Goal: Task Accomplishment & Management: Complete application form

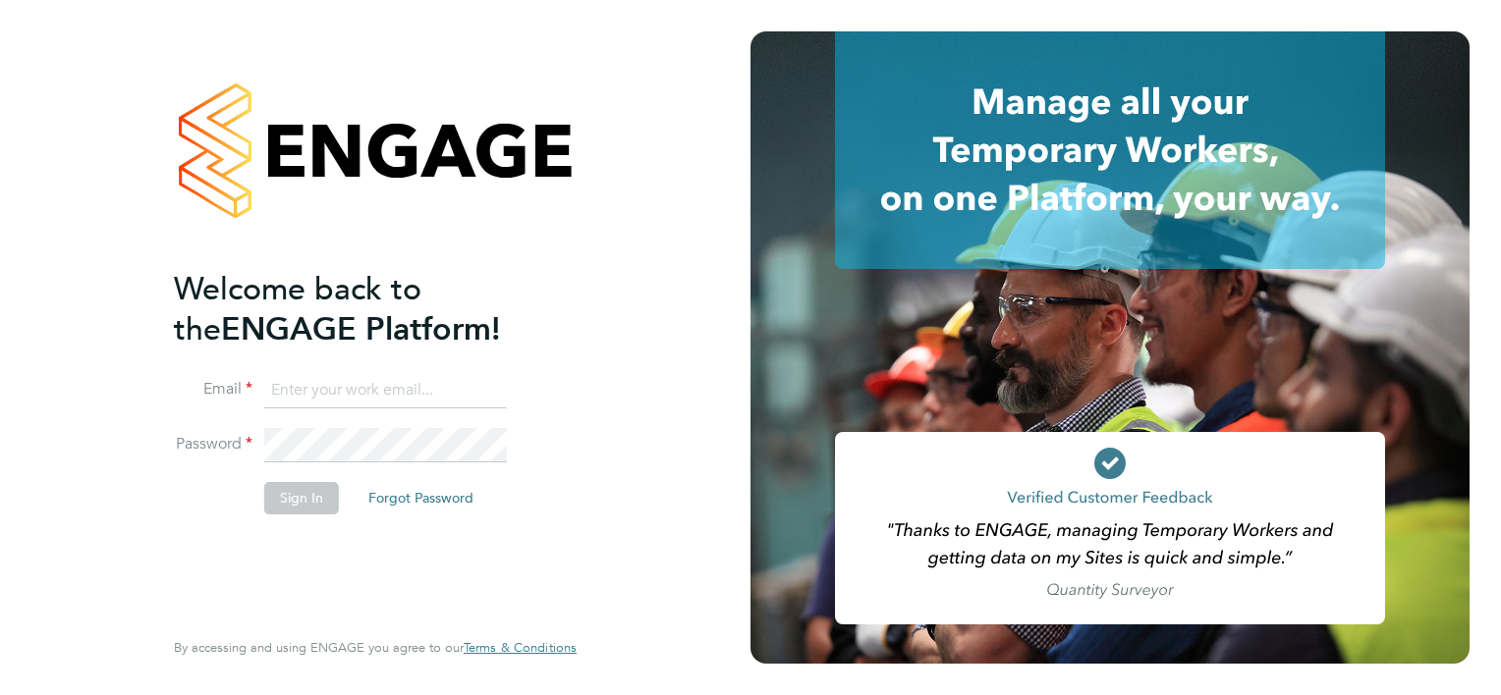
type input "helen.howarth@vistry.co.uk"
click at [281, 498] on button "Sign In" at bounding box center [301, 497] width 75 height 31
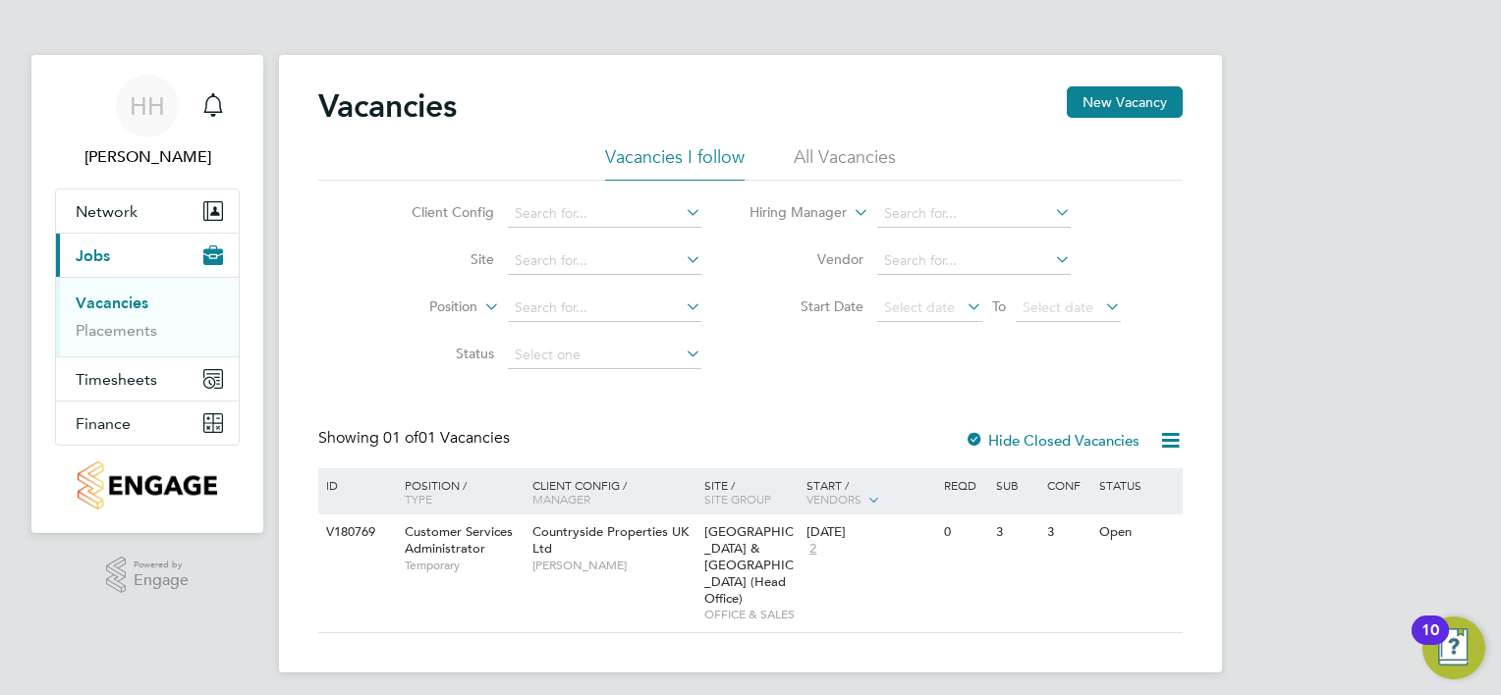
click at [56, 234] on button "Current page: Jobs" at bounding box center [147, 255] width 183 height 43
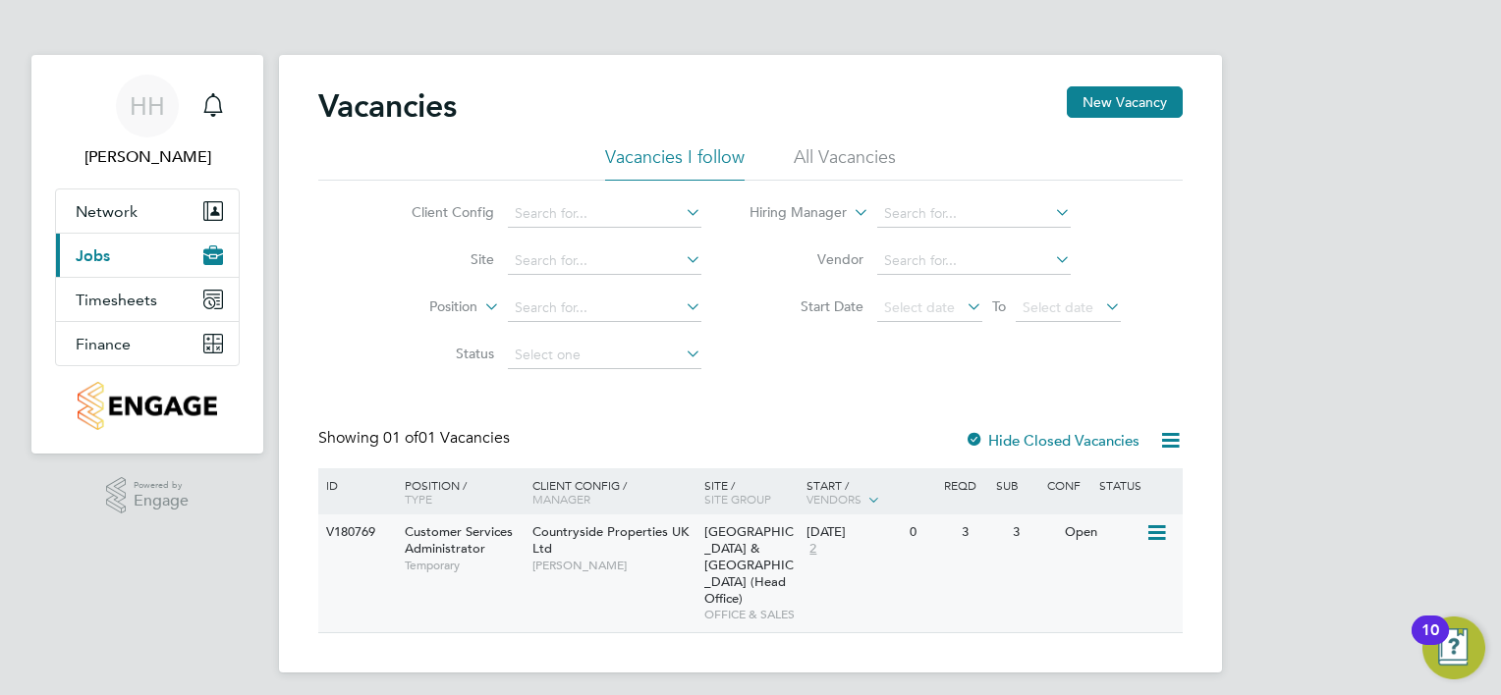
click at [448, 542] on span "Customer Services Administrator" at bounding box center [459, 539] width 108 height 33
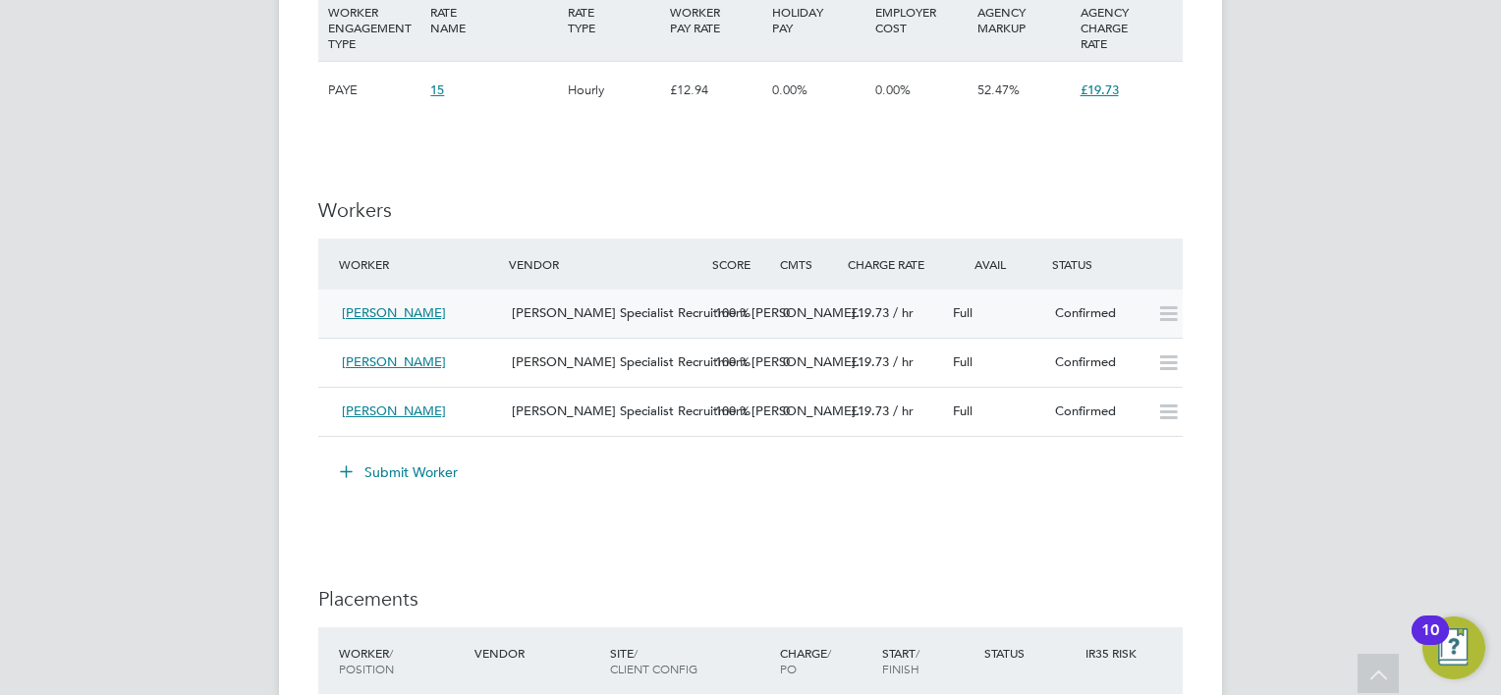
click at [405, 309] on span "Charlotte Oakes" at bounding box center [394, 312] width 104 height 17
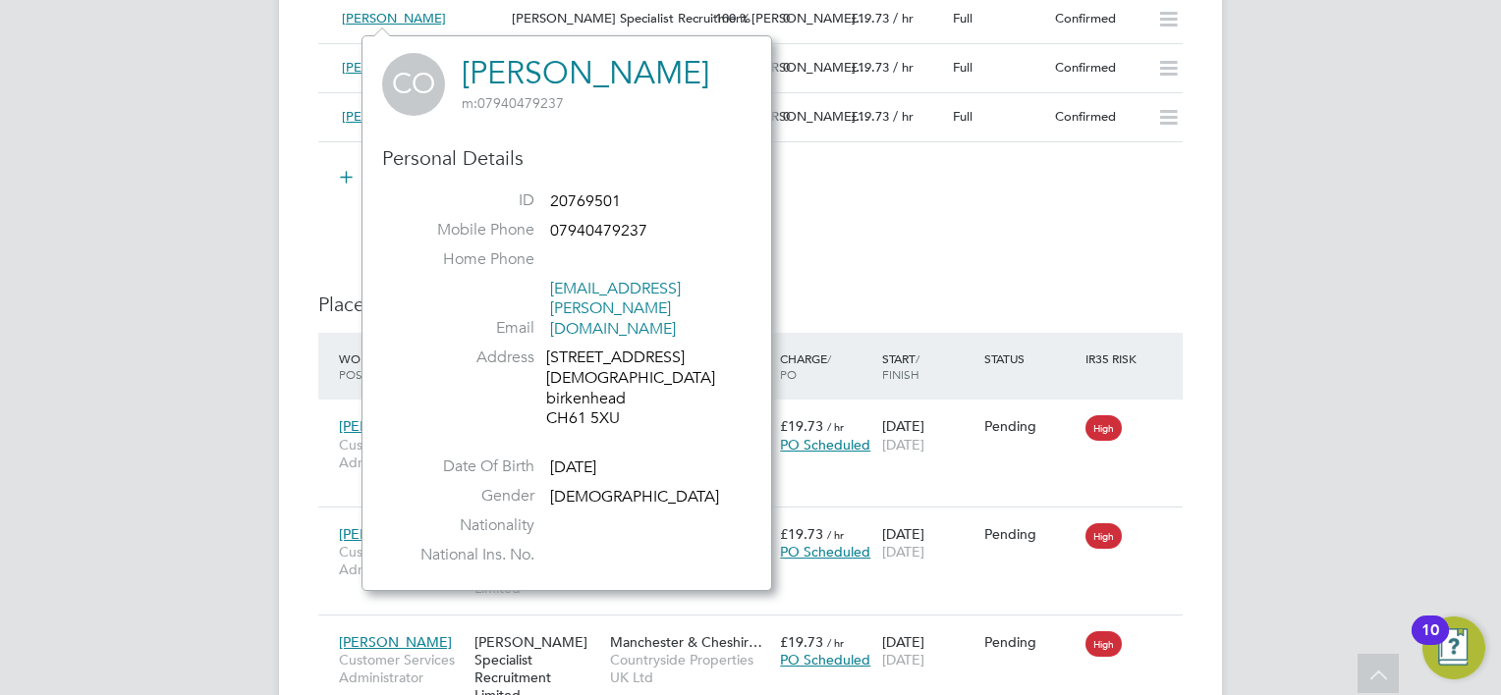
drag, startPoint x: 898, startPoint y: 263, endPoint x: 1014, endPoint y: 217, distance: 124.7
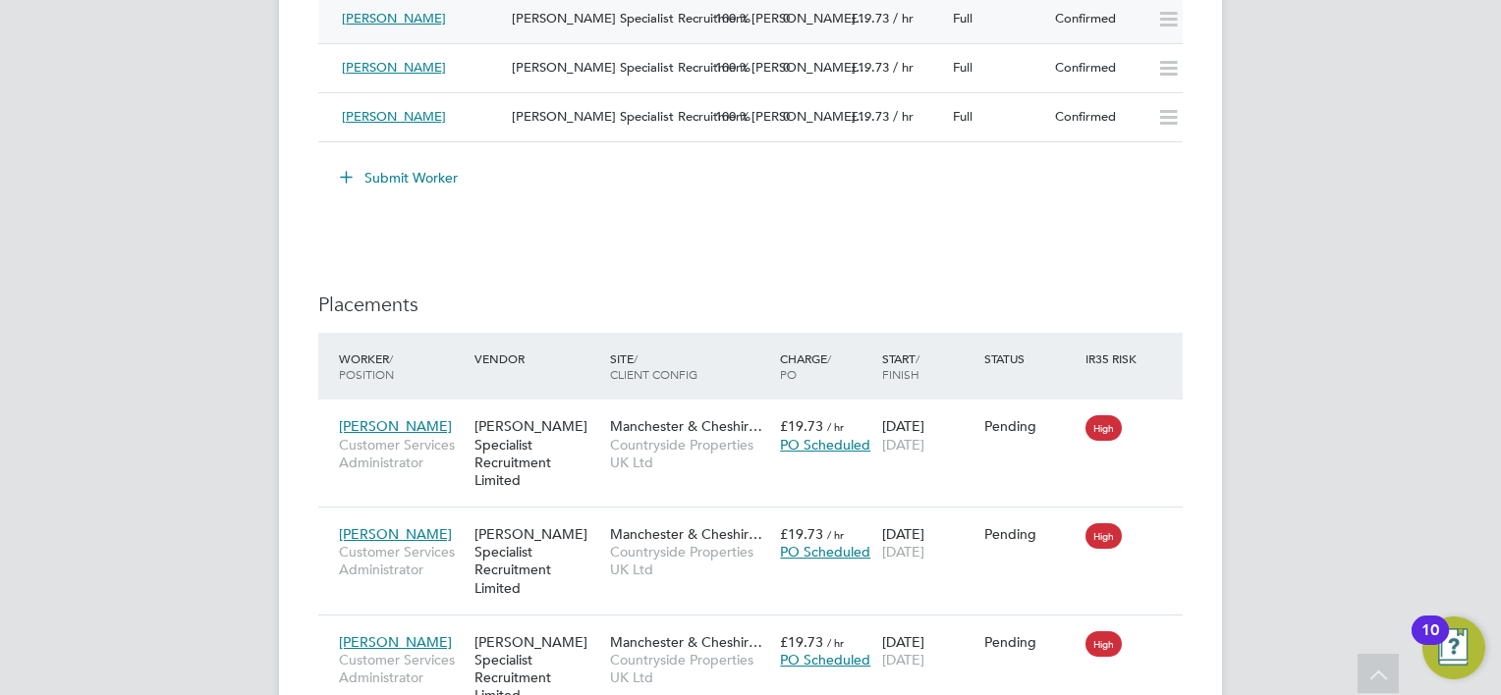
click at [1171, 26] on icon at bounding box center [1168, 20] width 25 height 16
click at [1158, 522] on icon at bounding box center [1158, 534] width 20 height 24
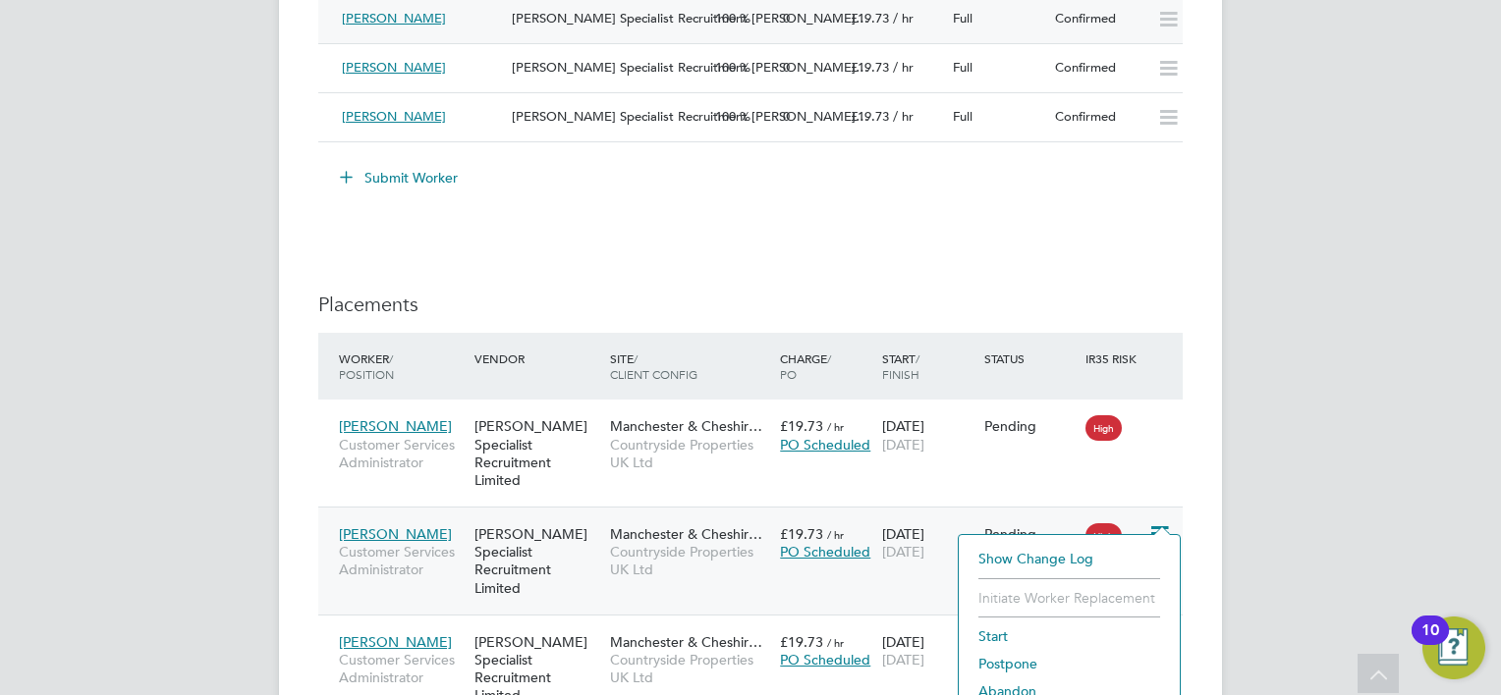
click at [1006, 629] on li "Start" at bounding box center [1068, 636] width 201 height 27
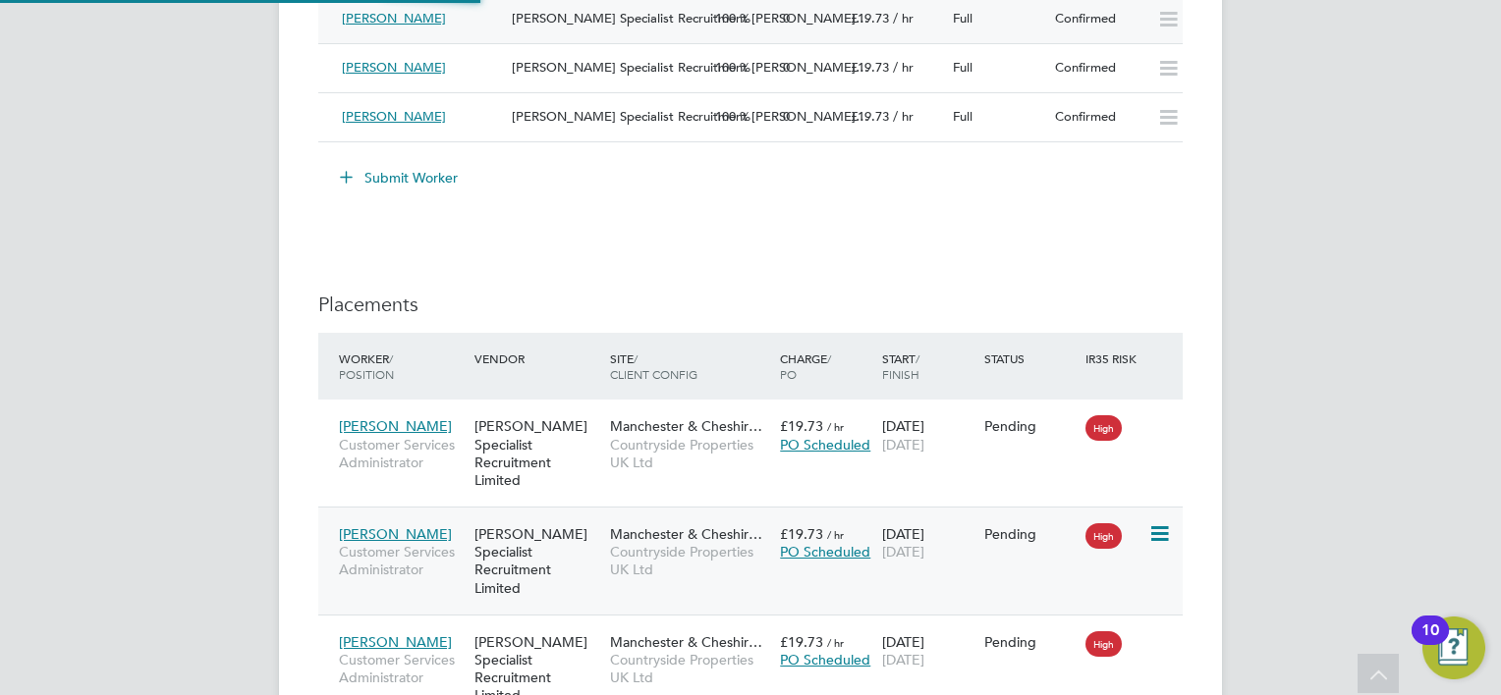
type input "[PERSON_NAME]"
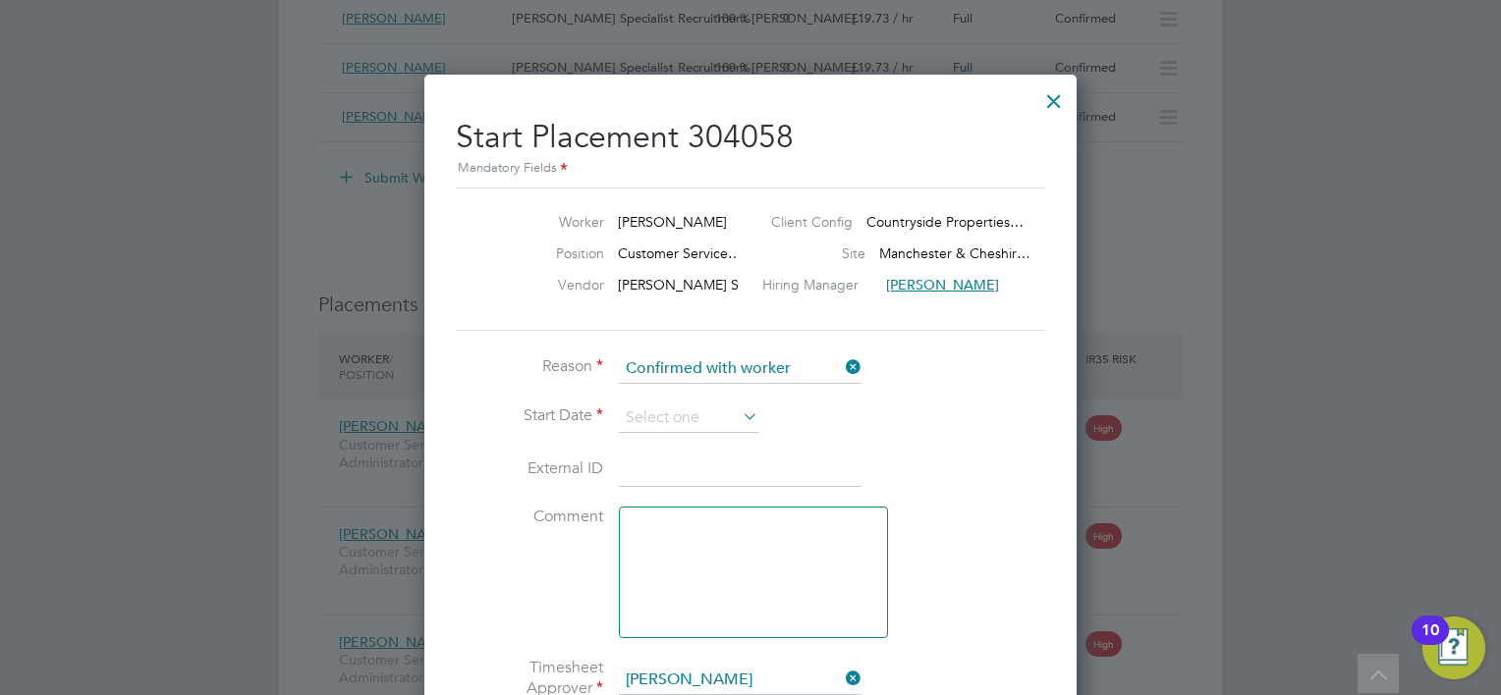
click at [739, 417] on icon at bounding box center [739, 416] width 0 height 27
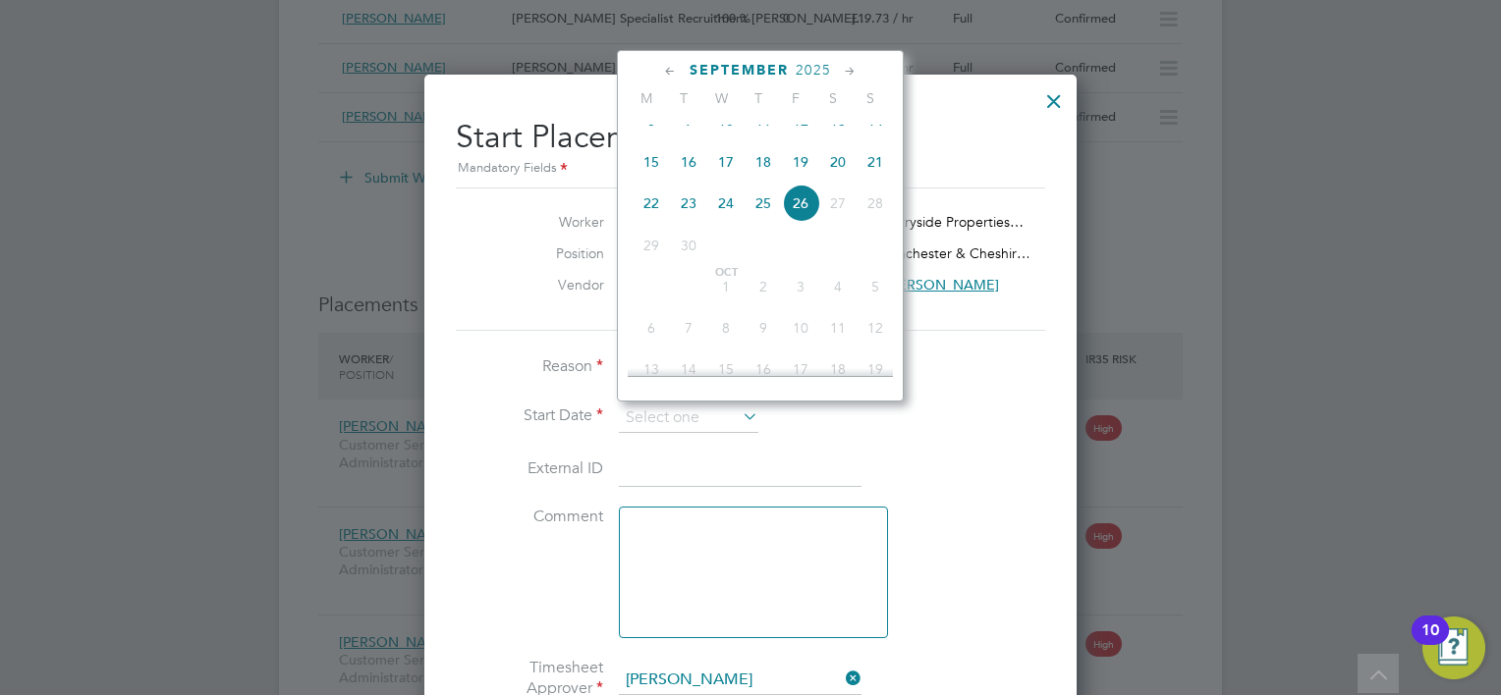
click at [702, 264] on span "30" at bounding box center [688, 245] width 37 height 37
click at [847, 72] on icon at bounding box center [850, 72] width 19 height 22
click at [667, 71] on icon at bounding box center [670, 72] width 19 height 22
click at [650, 307] on span "29" at bounding box center [650, 290] width 37 height 37
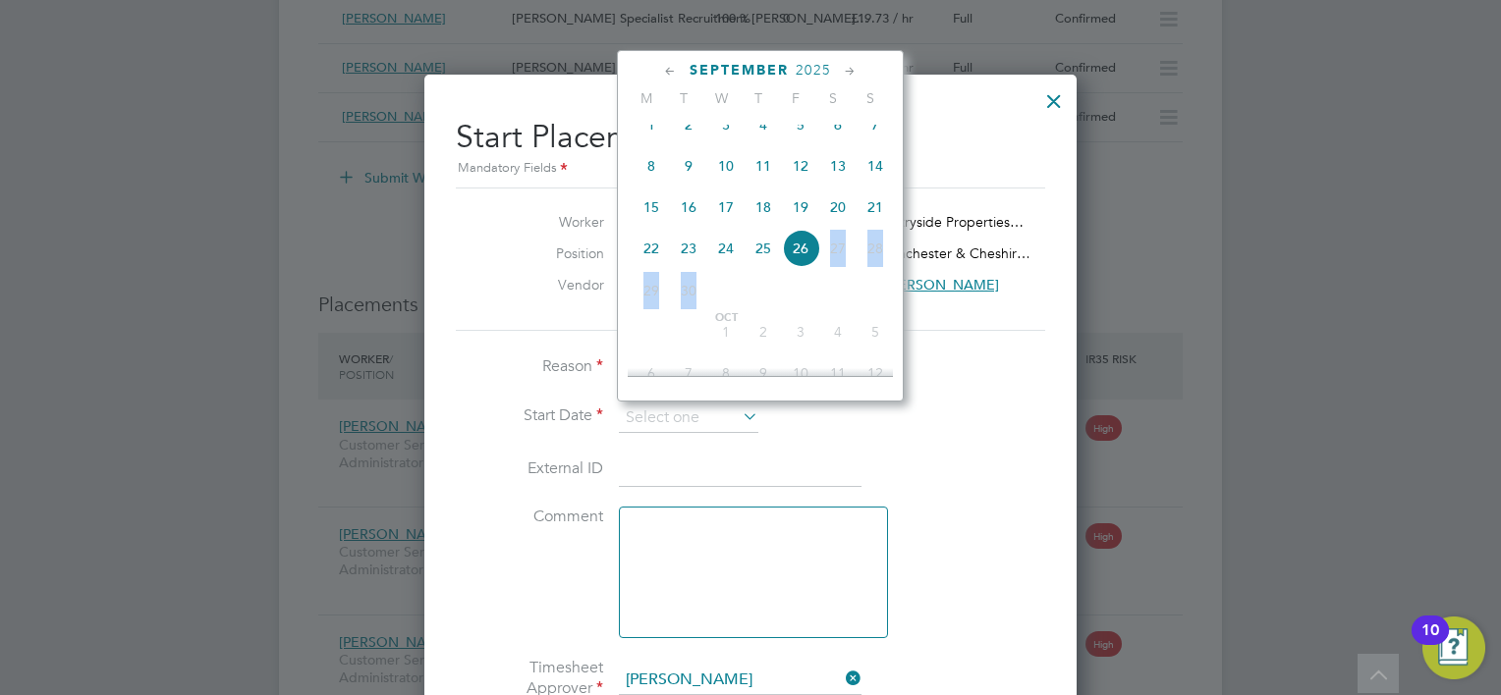
click at [650, 307] on span "29" at bounding box center [650, 290] width 37 height 37
drag, startPoint x: 650, startPoint y: 307, endPoint x: 596, endPoint y: 286, distance: 58.2
click at [596, 286] on label "Vendor" at bounding box center [550, 285] width 108 height 18
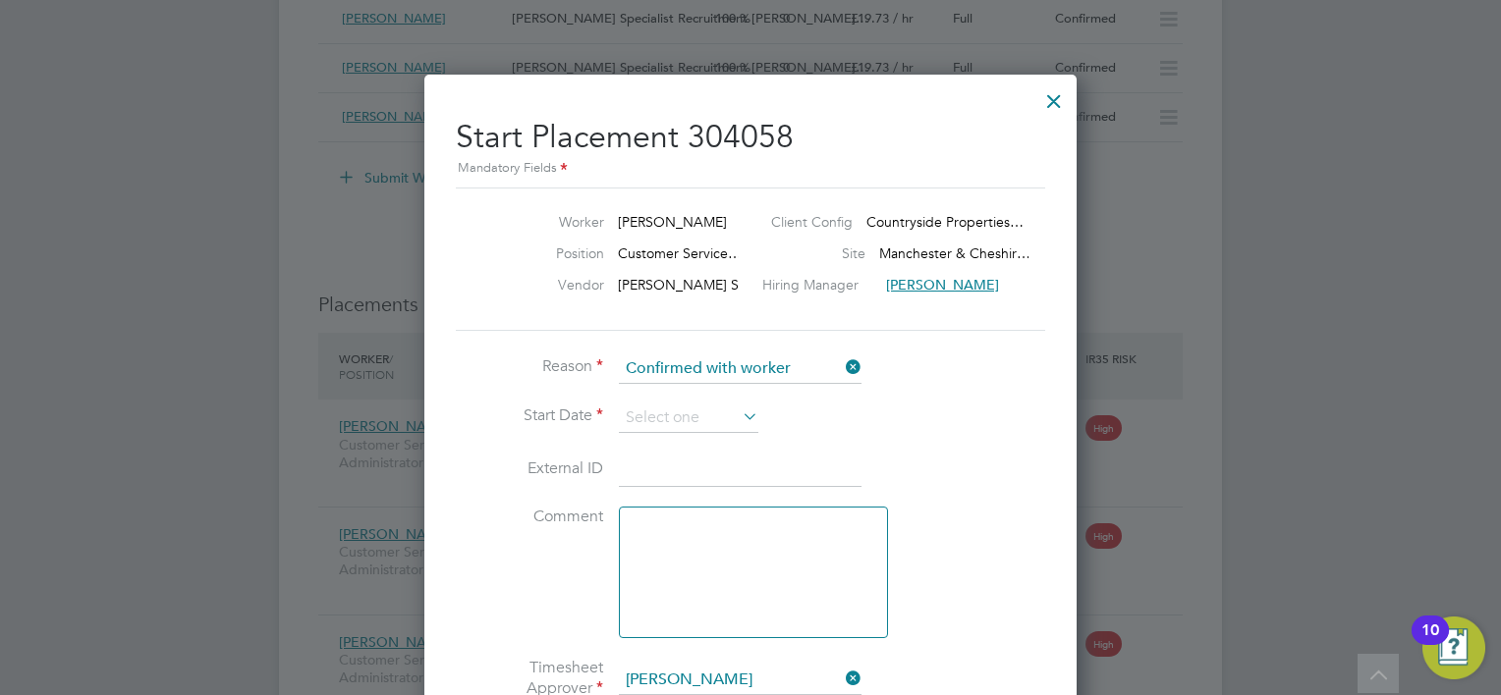
click at [739, 415] on icon at bounding box center [739, 416] width 0 height 27
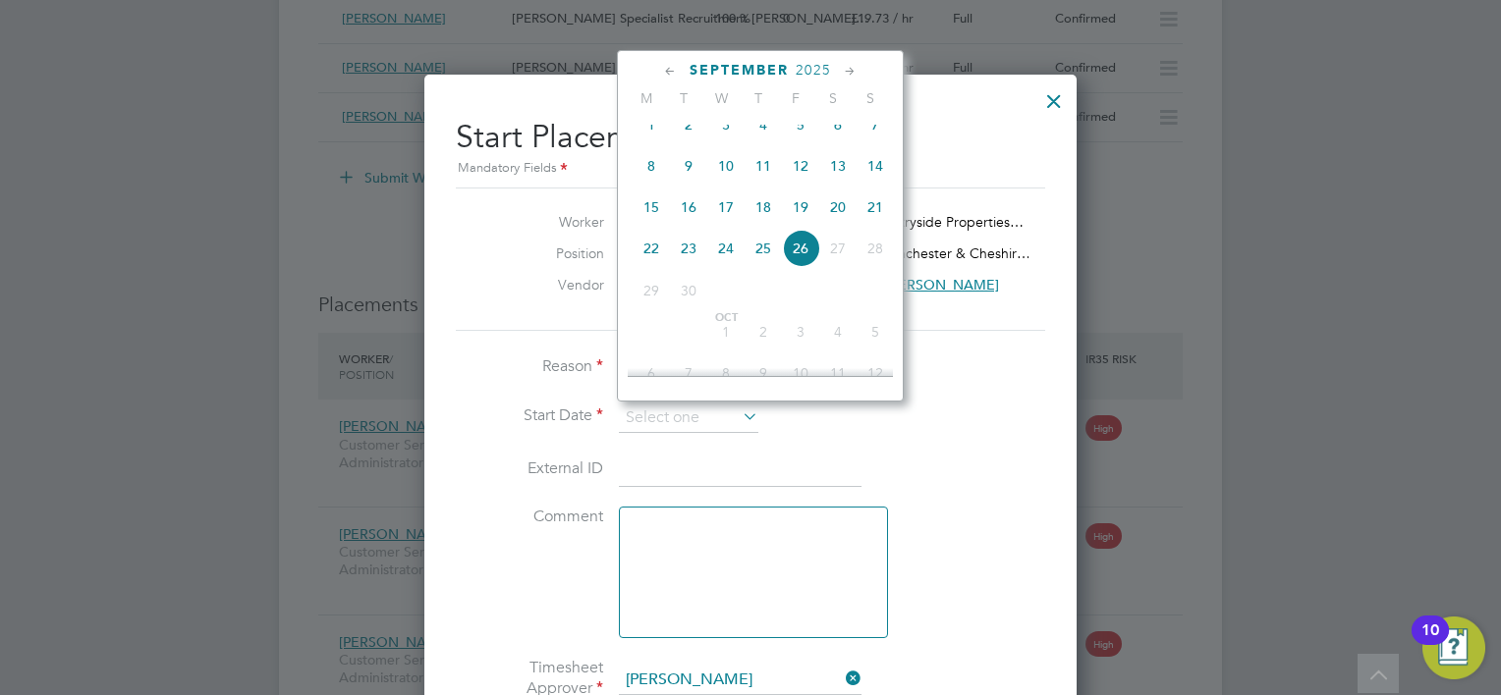
scroll to position [727, 0]
click at [805, 218] on span "26" at bounding box center [800, 203] width 37 height 37
type input "26 Sep 2025"
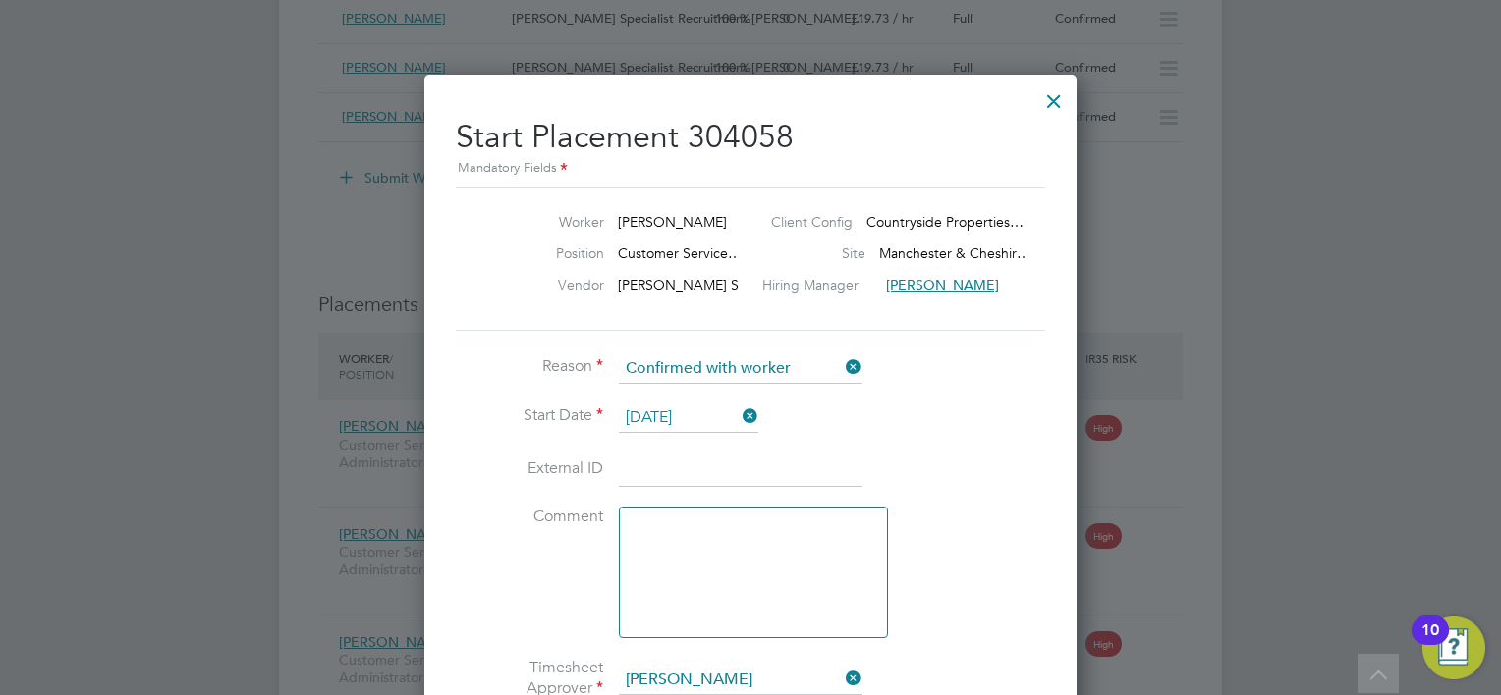
click at [739, 415] on icon at bounding box center [739, 416] width 0 height 27
click at [947, 457] on li "External ID" at bounding box center [750, 480] width 589 height 55
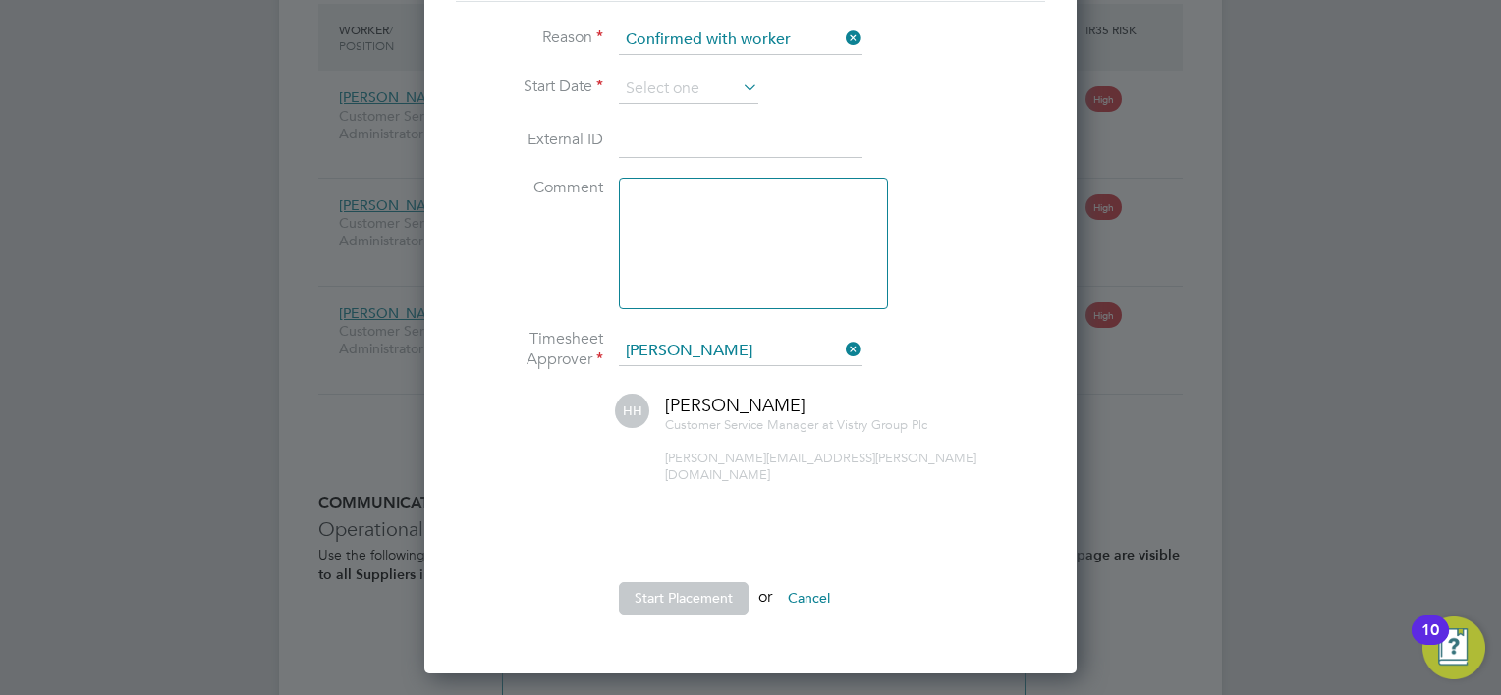
scroll to position [2062, 0]
